Goal: Task Accomplishment & Management: Manage account settings

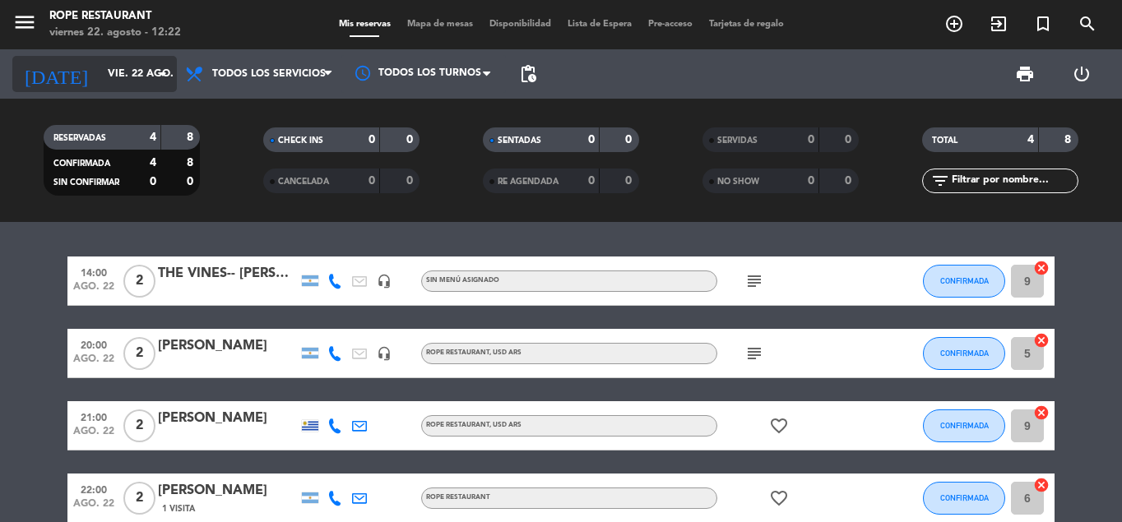
click at [124, 85] on input "vie. 22 ago." at bounding box center [169, 74] width 139 height 28
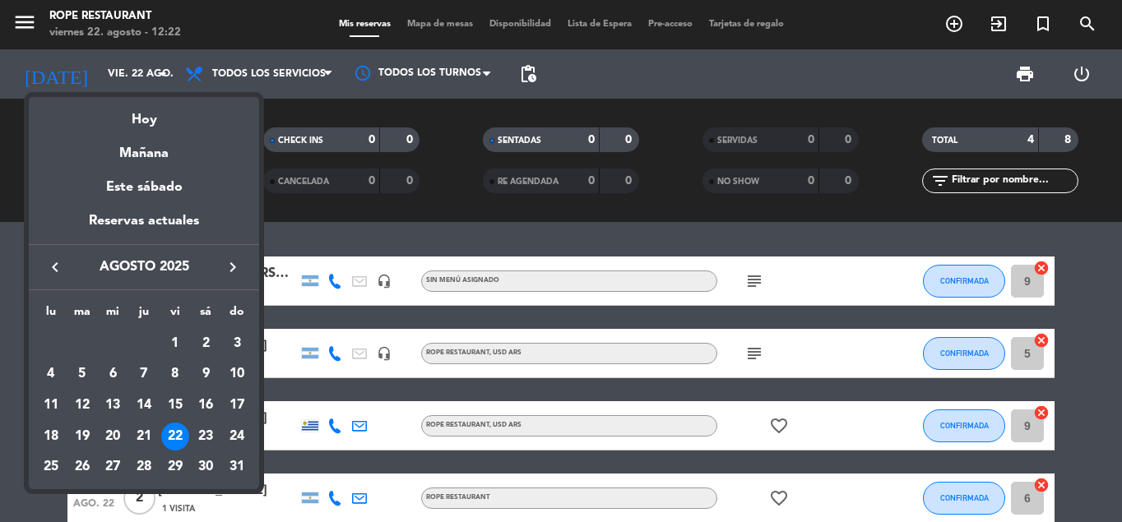
click at [235, 263] on icon "keyboard_arrow_right" at bounding box center [233, 267] width 20 height 20
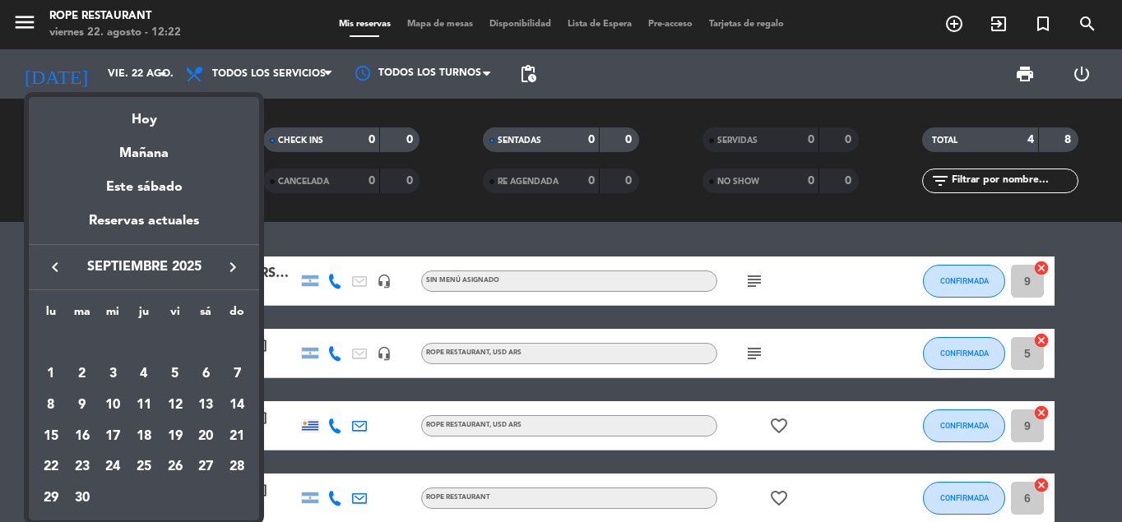
click at [235, 263] on icon "keyboard_arrow_right" at bounding box center [233, 267] width 20 height 20
click at [41, 500] on div "29" at bounding box center [51, 498] width 28 height 28
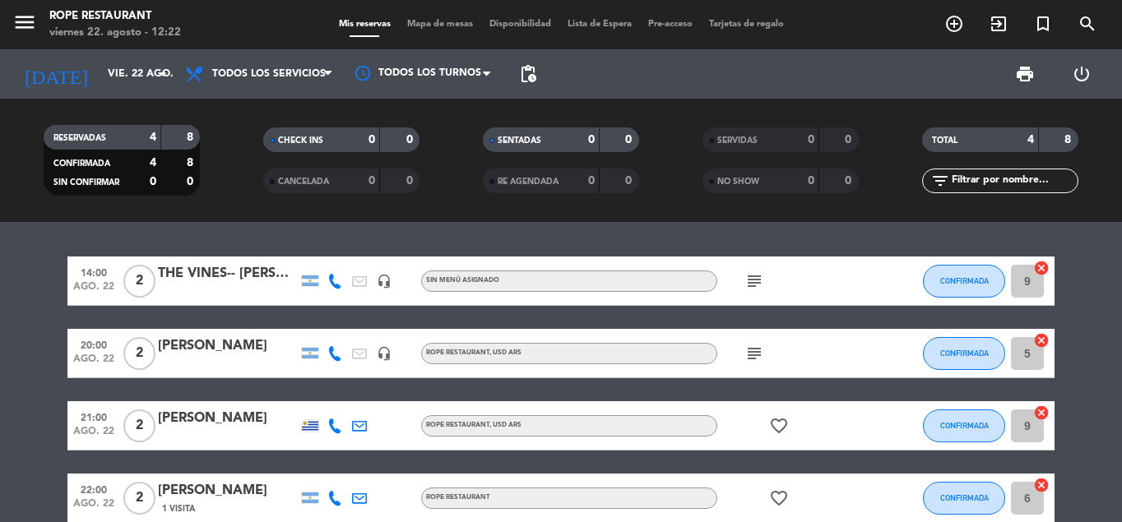
type input "lun. 29 dic."
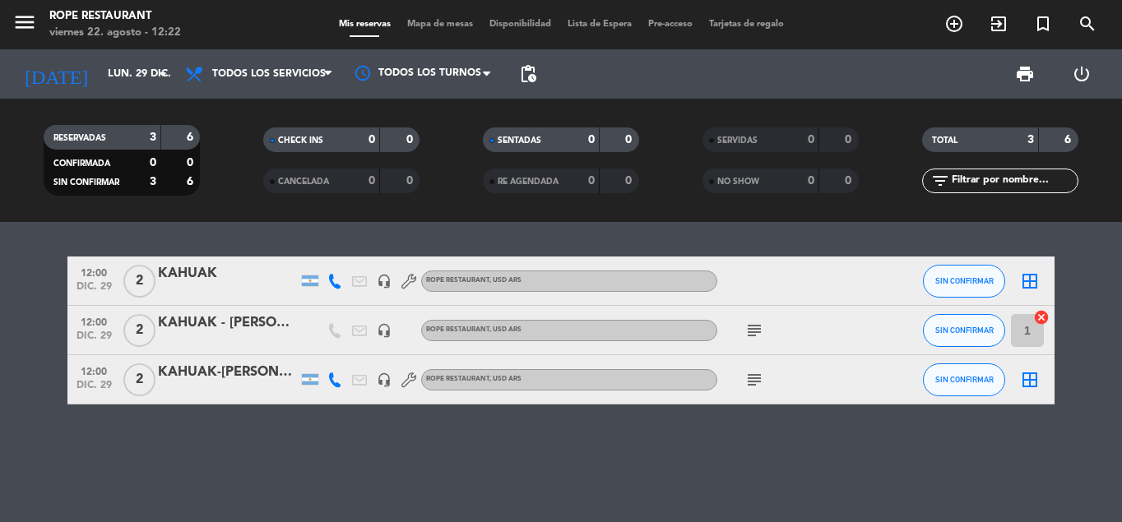
click at [200, 270] on div "KAHUAK" at bounding box center [228, 273] width 140 height 21
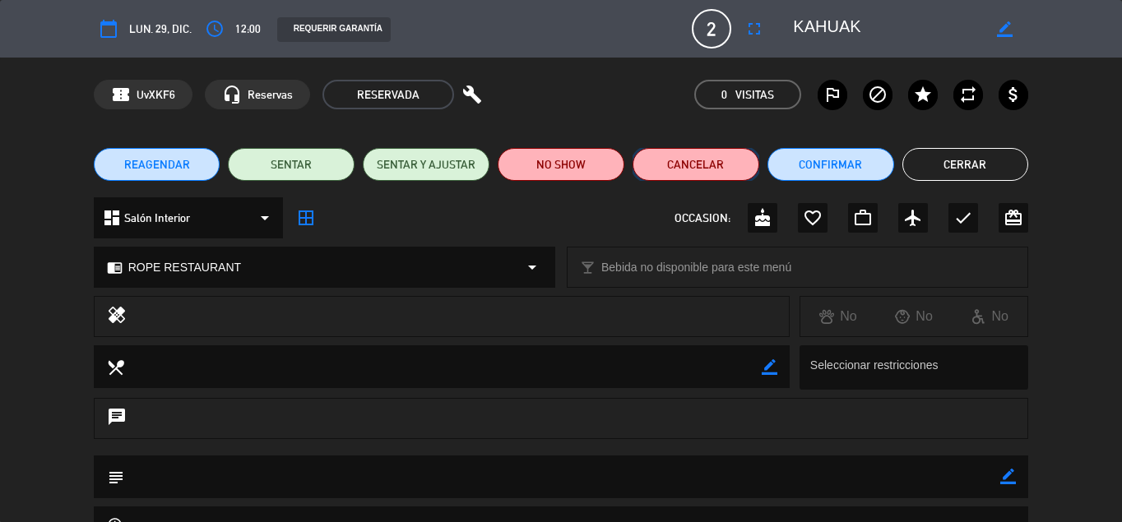
click at [688, 166] on button "Cancelar" at bounding box center [696, 164] width 127 height 33
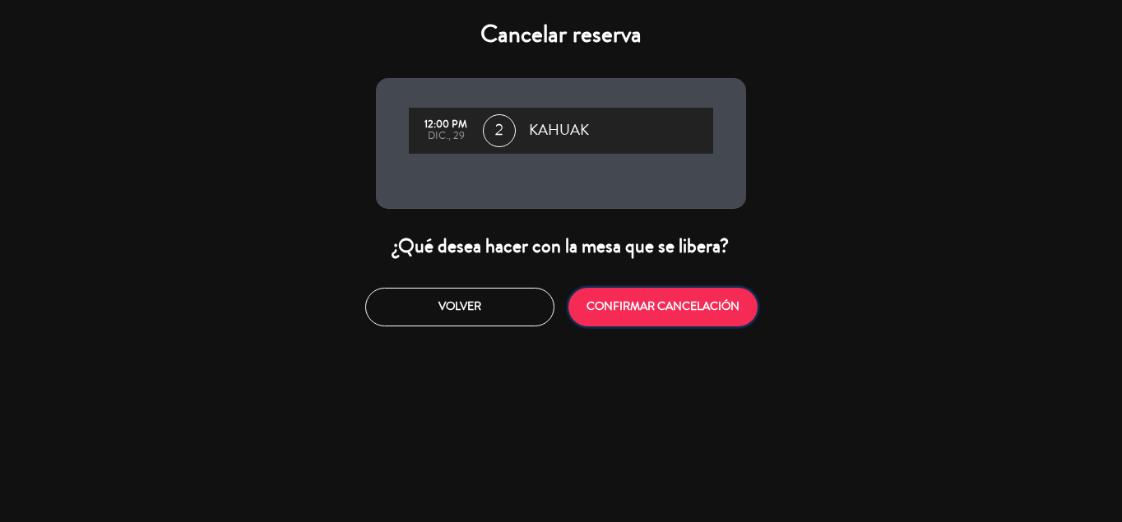
click at [612, 308] on button "CONFIRMAR CANCELACIÓN" at bounding box center [662, 307] width 189 height 39
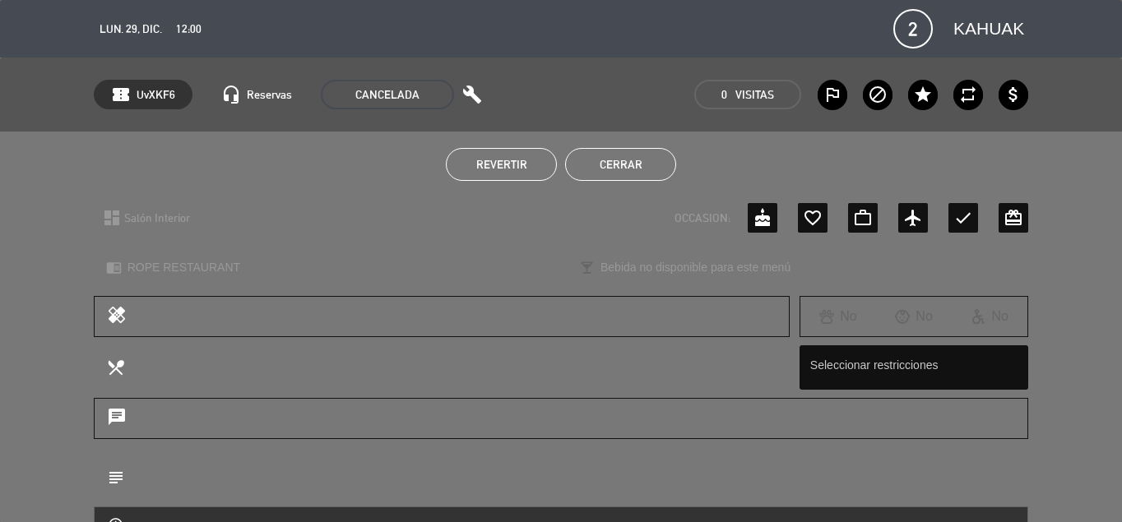
click at [620, 164] on button "Cerrar" at bounding box center [620, 164] width 111 height 33
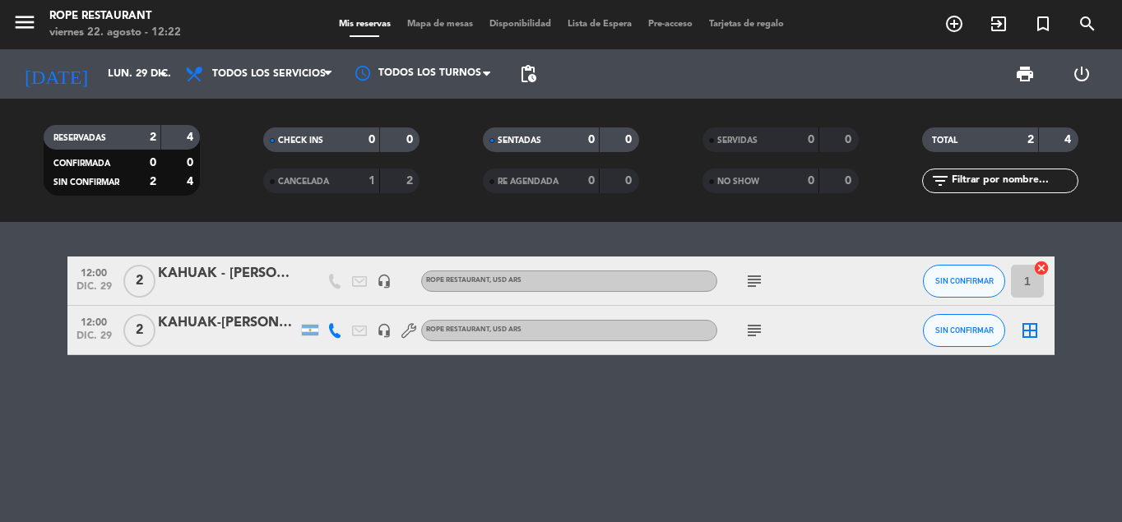
click at [225, 279] on div "KAHUAK - [PERSON_NAME] [PERSON_NAME]" at bounding box center [228, 273] width 140 height 21
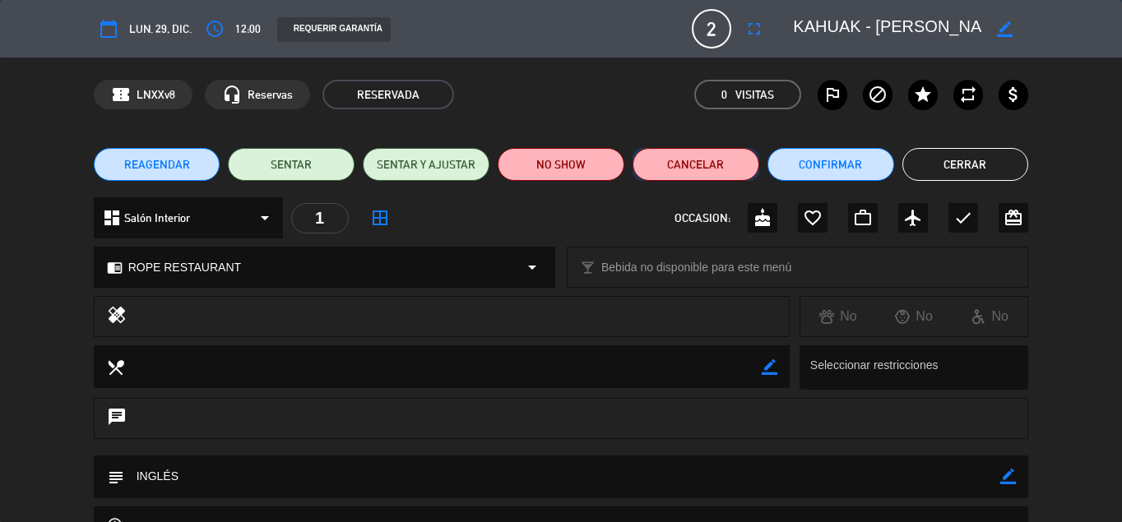
click at [685, 171] on button "Cancelar" at bounding box center [696, 164] width 127 height 33
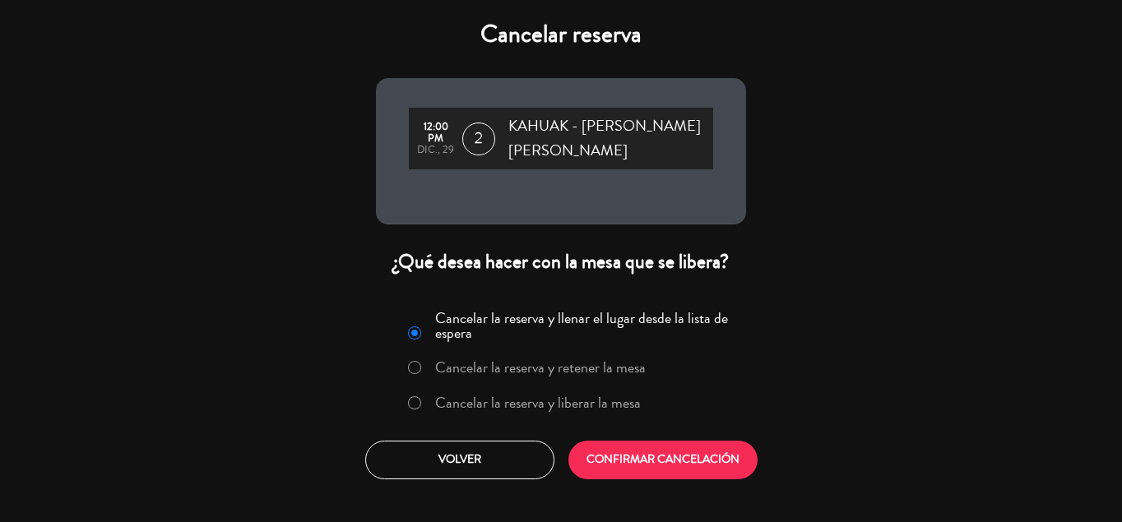
click at [453, 405] on label "Cancelar la reserva y liberar la mesa" at bounding box center [538, 403] width 206 height 15
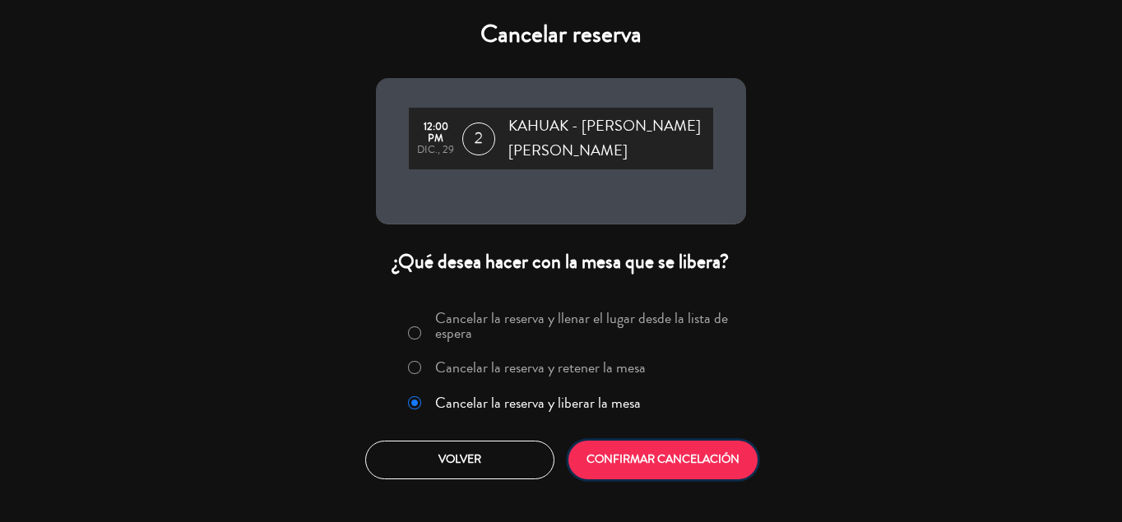
click at [577, 452] on button "CONFIRMAR CANCELACIÓN" at bounding box center [662, 460] width 189 height 39
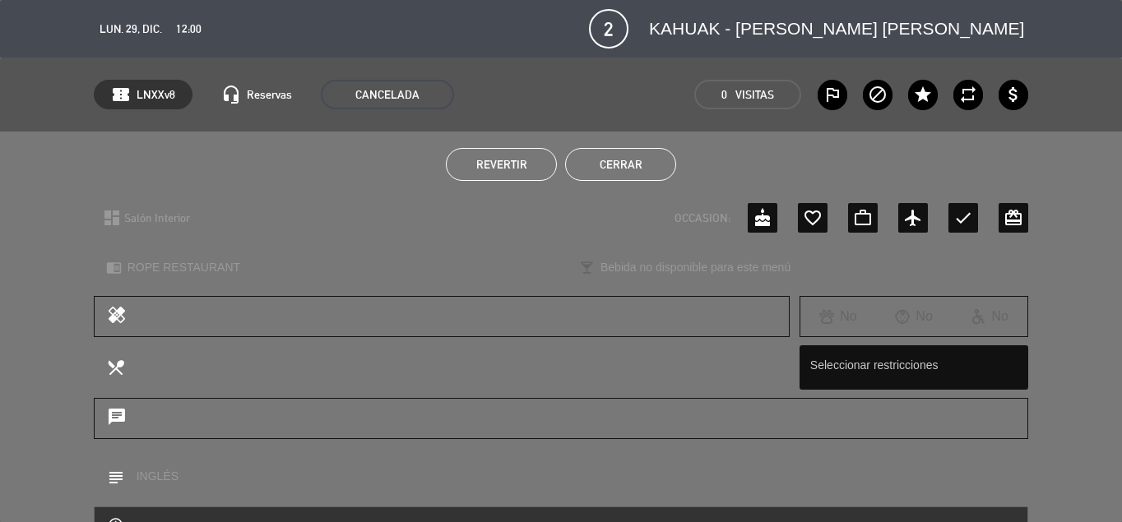
click at [662, 168] on button "Cerrar" at bounding box center [620, 164] width 111 height 33
